Goal: Check status: Check status

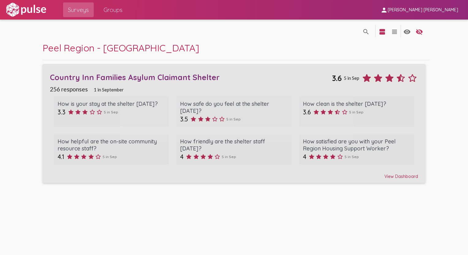
click at [395, 172] on div "View Dashboard" at bounding box center [234, 173] width 368 height 11
click at [395, 174] on div "View Dashboard" at bounding box center [234, 173] width 368 height 11
click at [405, 176] on div "View Dashboard" at bounding box center [234, 173] width 368 height 11
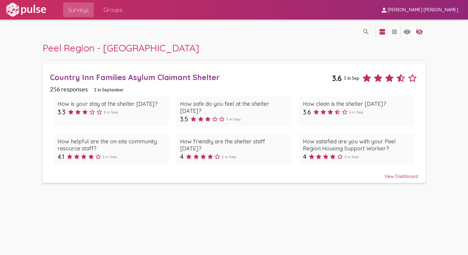
click at [393, 178] on div "View Dashboard" at bounding box center [234, 173] width 368 height 11
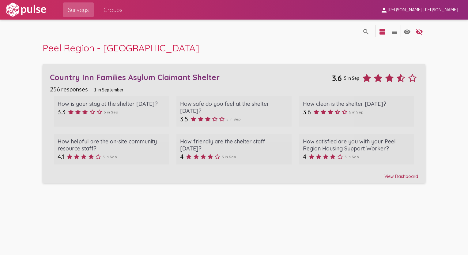
click at [393, 178] on div "View Dashboard" at bounding box center [234, 173] width 368 height 11
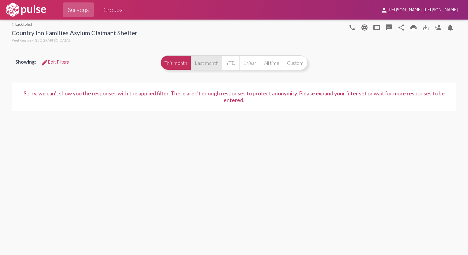
click at [203, 65] on button "Last month" at bounding box center [206, 62] width 31 height 15
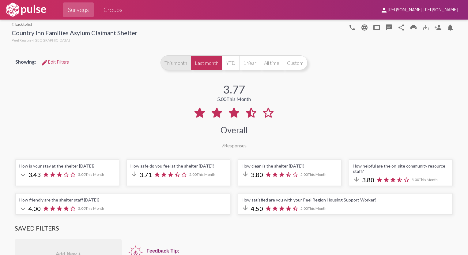
click at [174, 65] on button "This month" at bounding box center [175, 62] width 30 height 15
